Goal: Navigation & Orientation: Find specific page/section

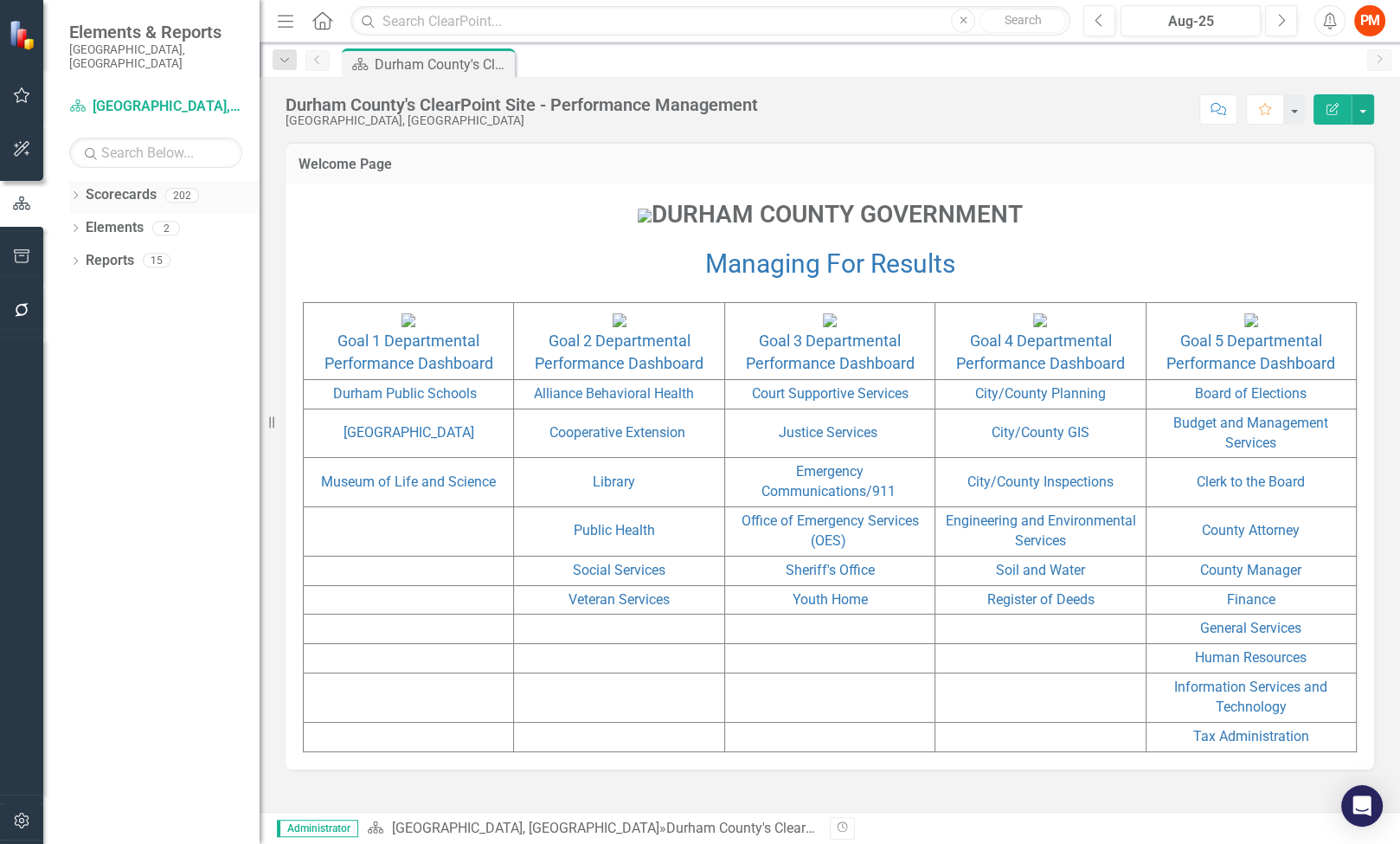
click at [76, 191] on div "Dropdown" at bounding box center [75, 198] width 12 height 15
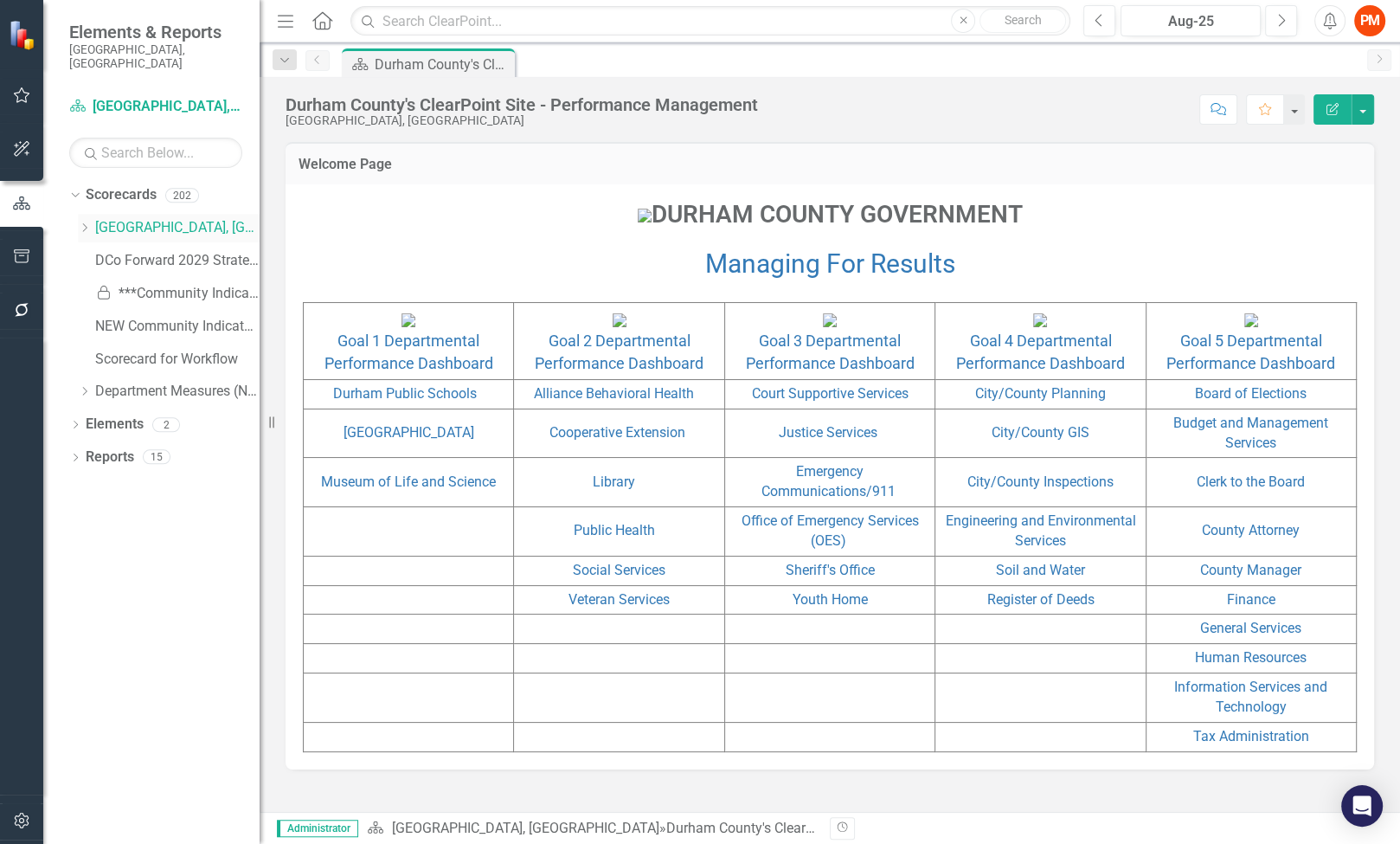
click at [132, 218] on link "[GEOGRAPHIC_DATA], [GEOGRAPHIC_DATA]" at bounding box center [178, 228] width 165 height 20
click at [70, 421] on icon "Dropdown" at bounding box center [75, 426] width 12 height 10
click at [78, 552] on icon "Dropdown" at bounding box center [75, 557] width 12 height 10
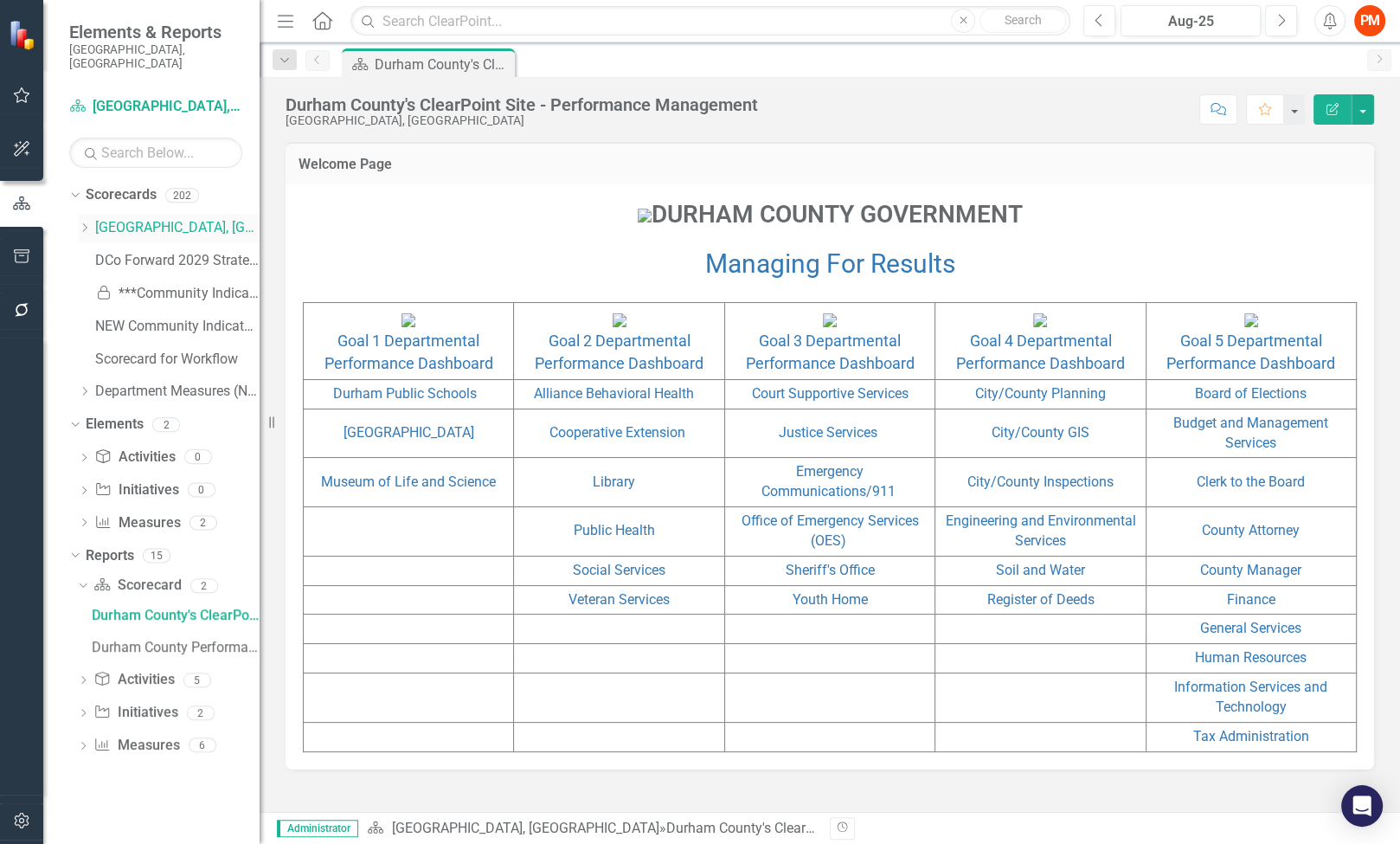
click at [81, 222] on icon "Dropdown" at bounding box center [83, 227] width 13 height 10
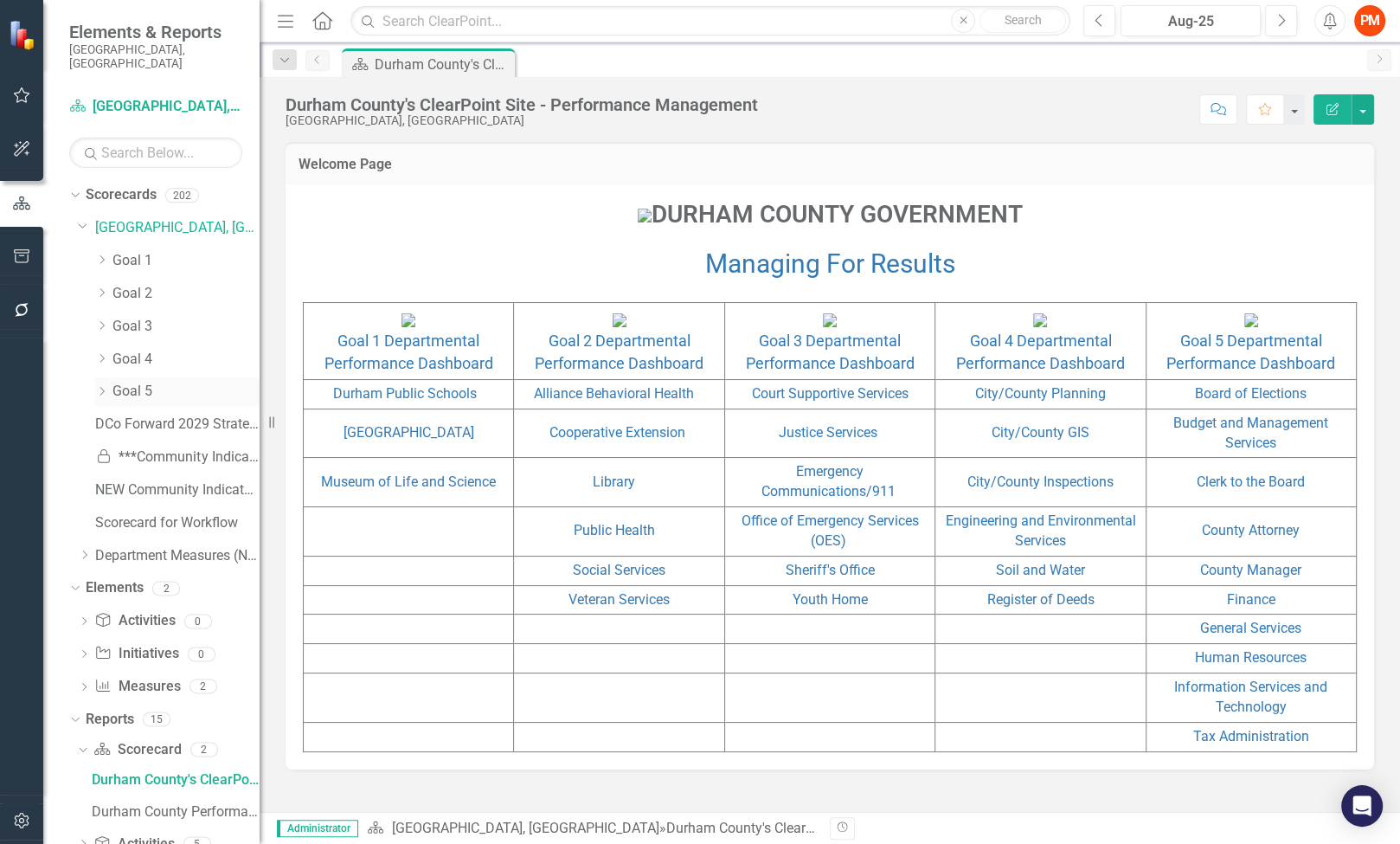
click at [101, 386] on icon "Dropdown" at bounding box center [101, 391] width 13 height 10
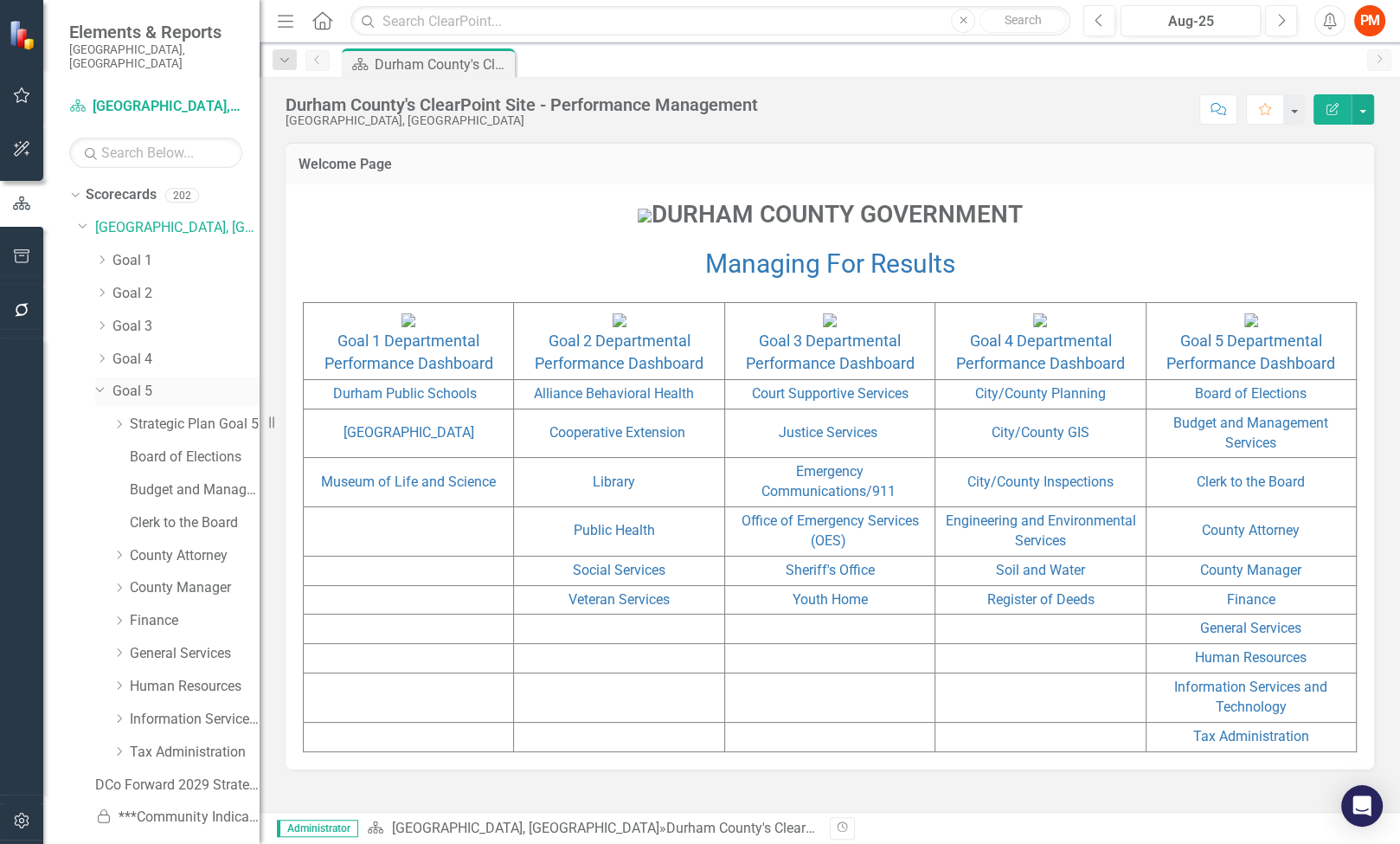
click at [101, 382] on icon "Dropdown" at bounding box center [100, 388] width 10 height 13
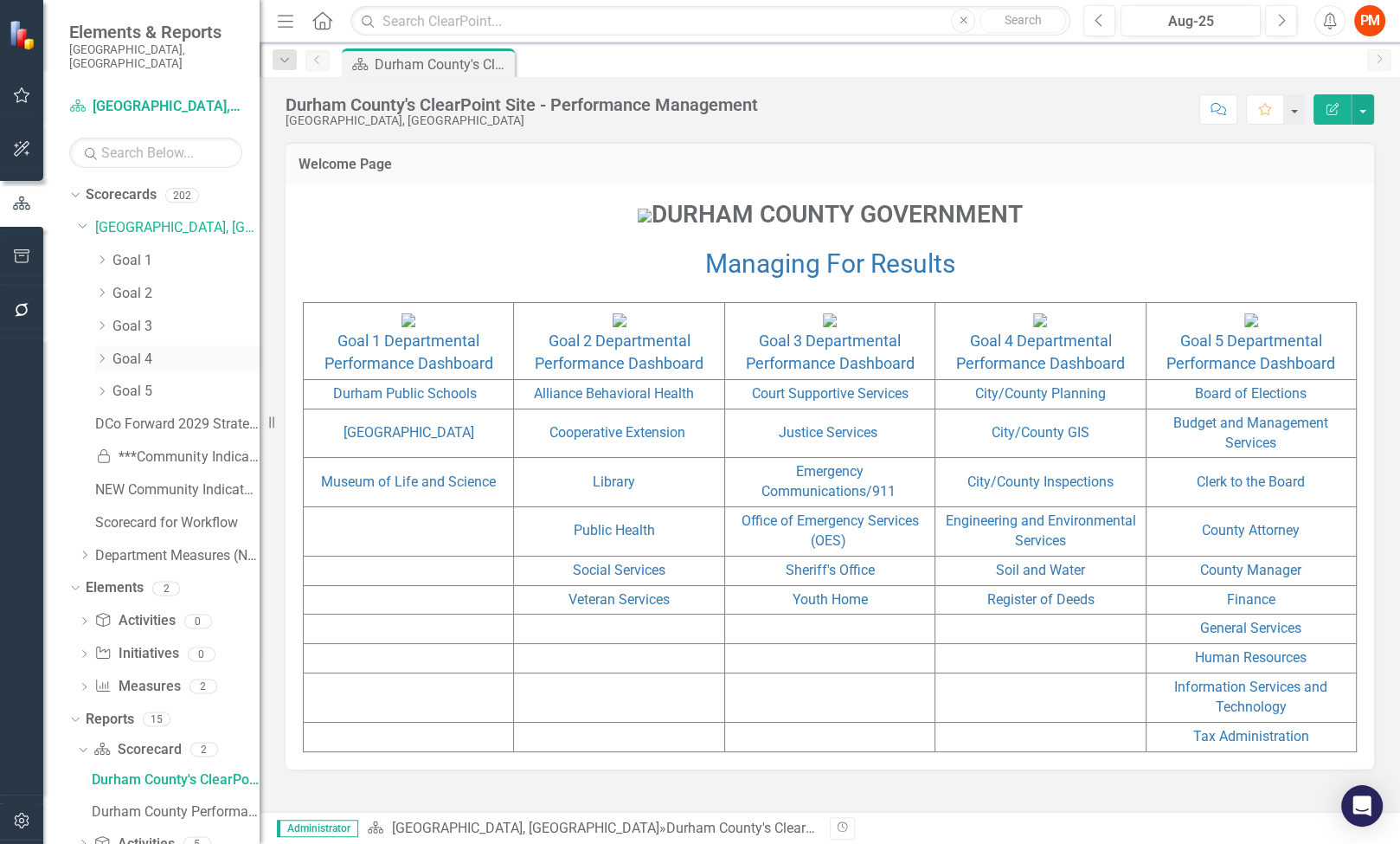
click at [103, 353] on icon at bounding box center [102, 357] width 4 height 9
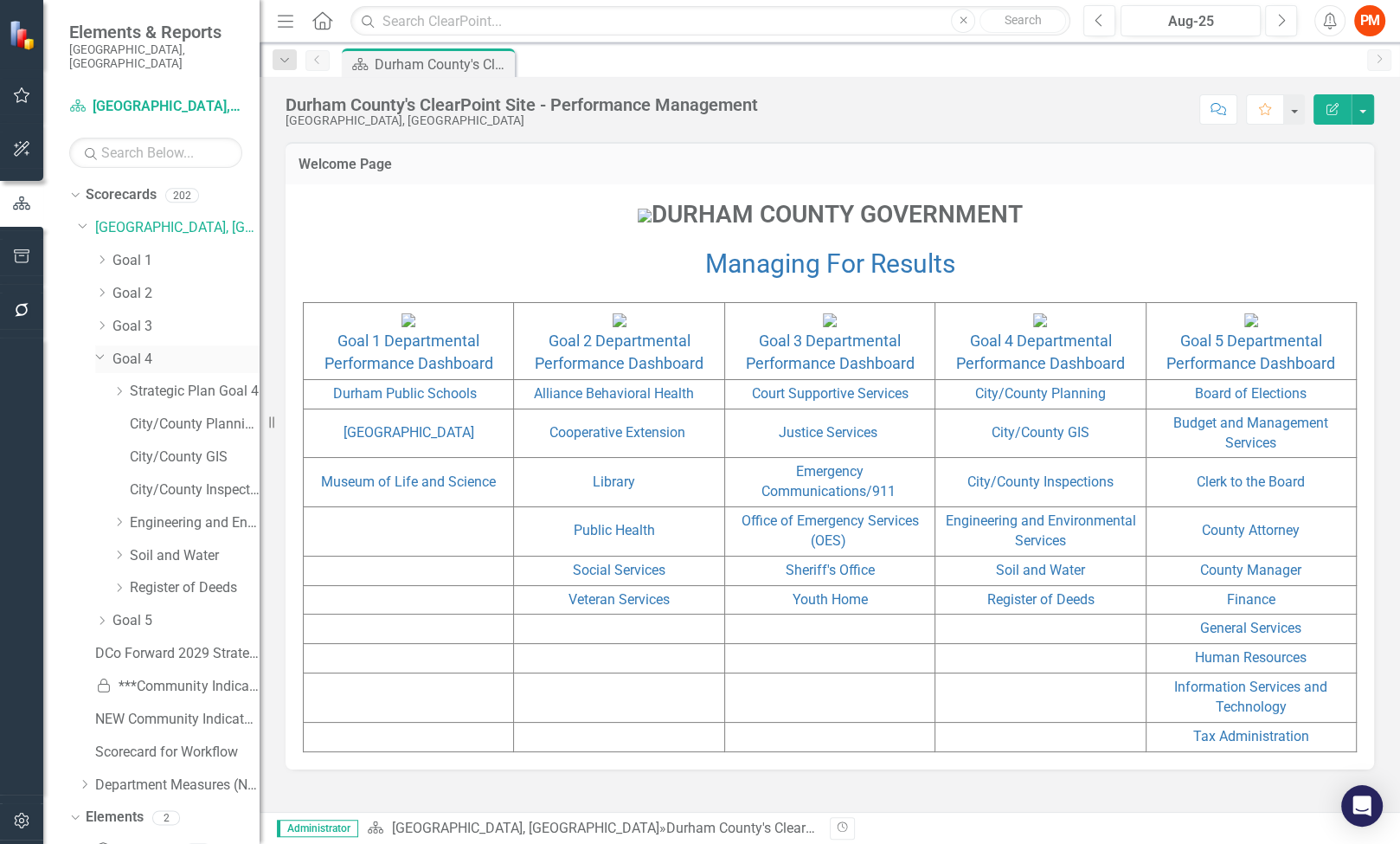
click at [103, 350] on icon "Dropdown" at bounding box center [100, 355] width 10 height 13
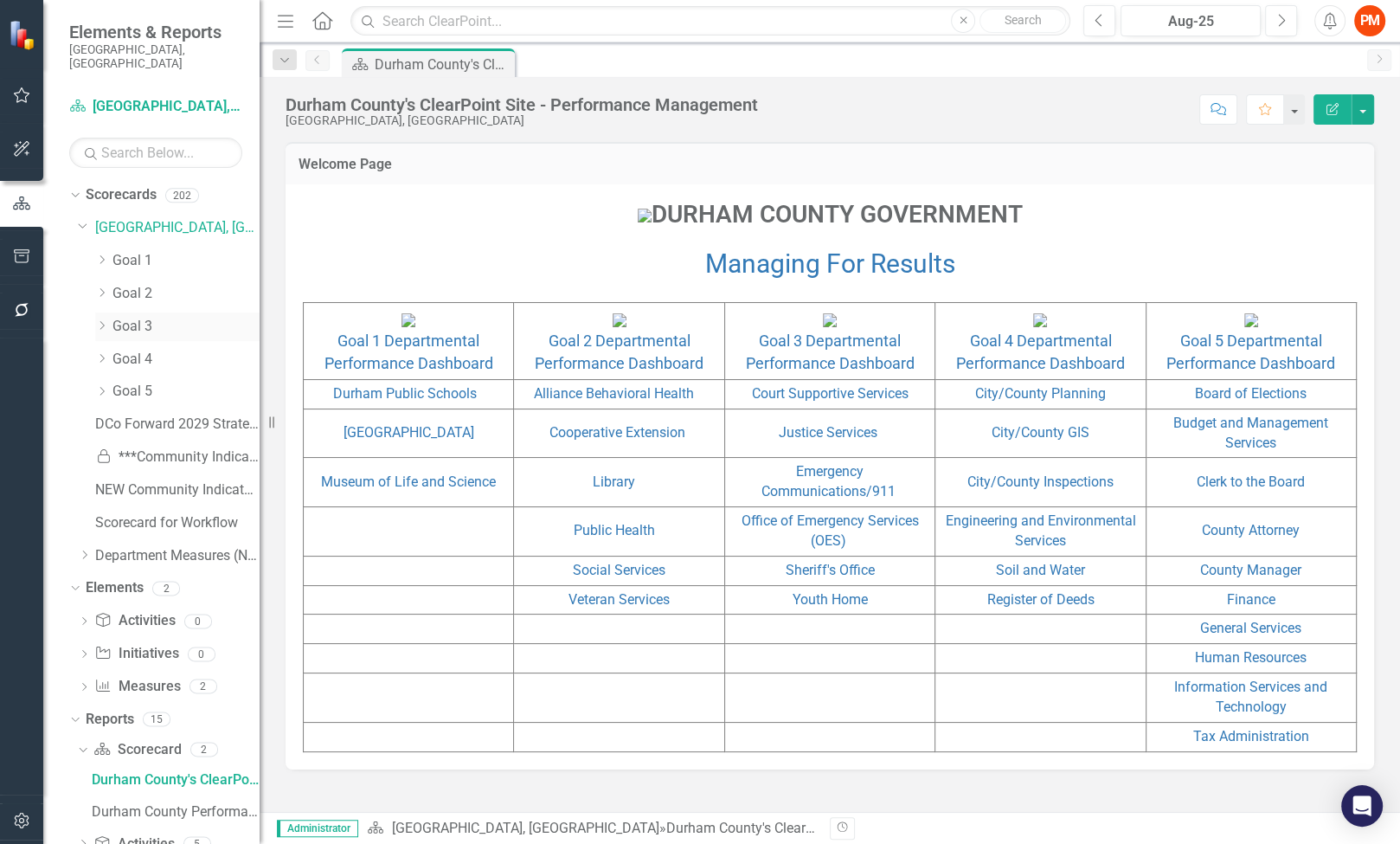
click at [96, 320] on icon "Dropdown" at bounding box center [101, 325] width 13 height 10
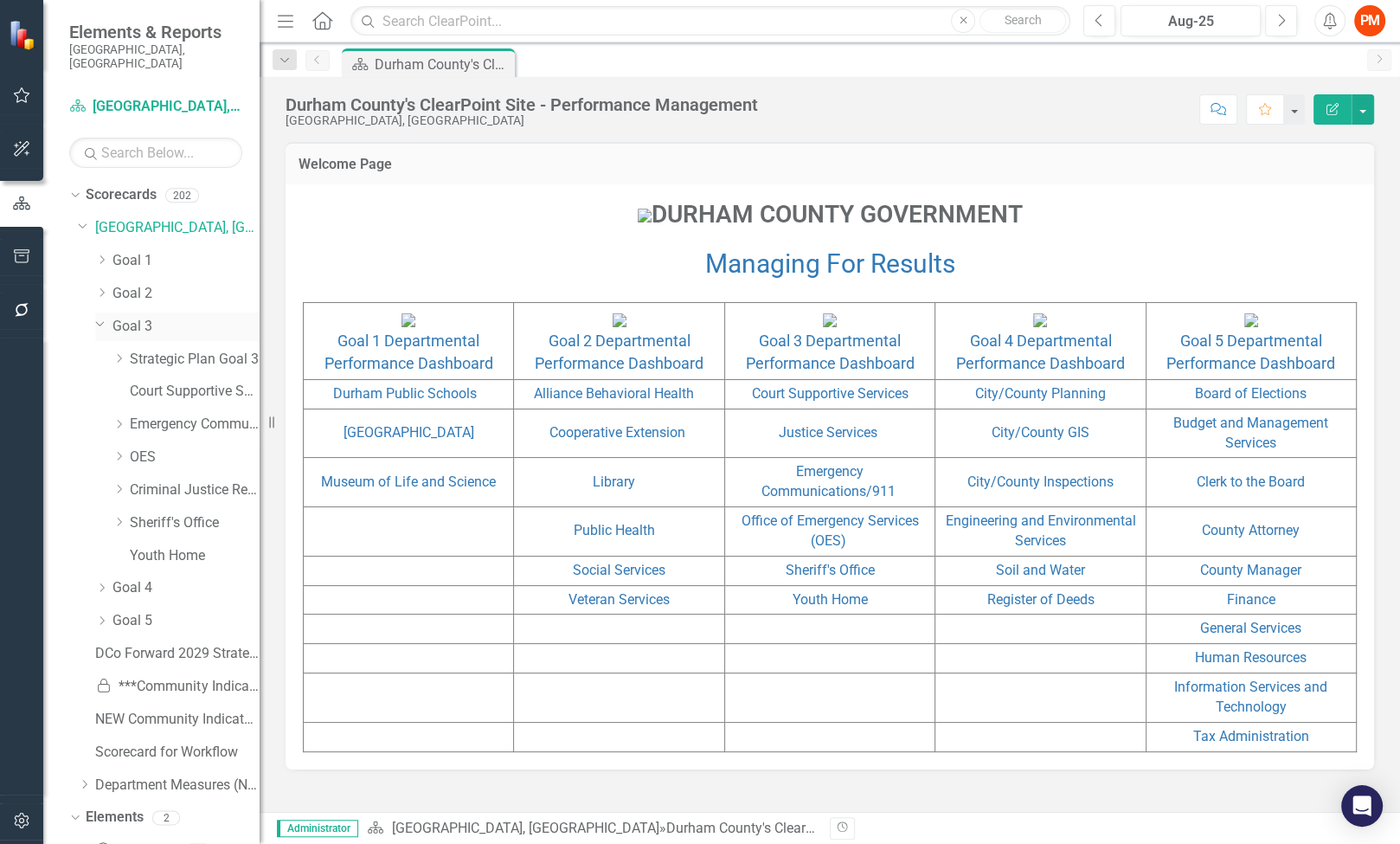
click at [96, 317] on icon "Dropdown" at bounding box center [100, 323] width 10 height 13
